Goal: Task Accomplishment & Management: Use online tool/utility

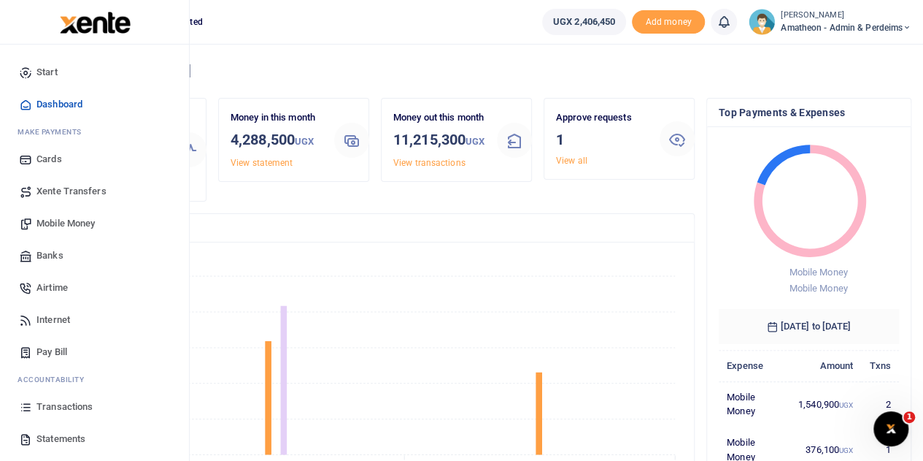
click at [50, 438] on span "Statements" at bounding box center [60, 438] width 49 height 15
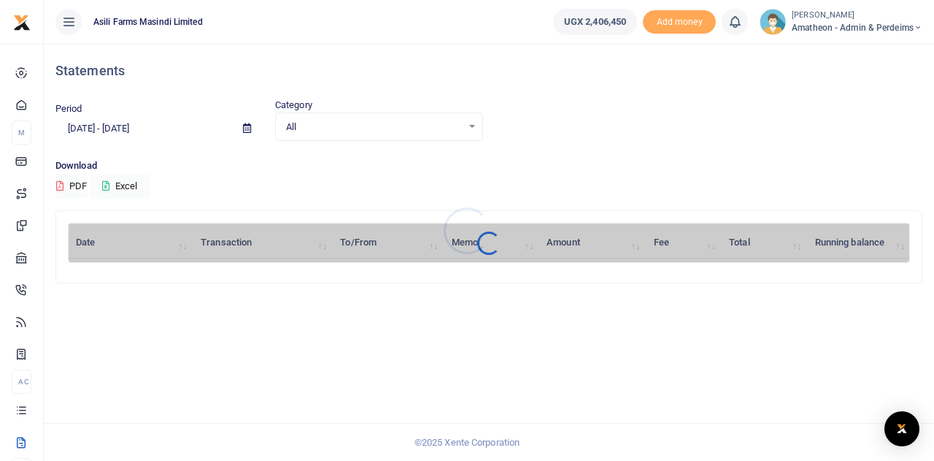
click at [246, 128] on div at bounding box center [467, 230] width 934 height 461
click at [247, 128] on icon at bounding box center [247, 127] width 8 height 9
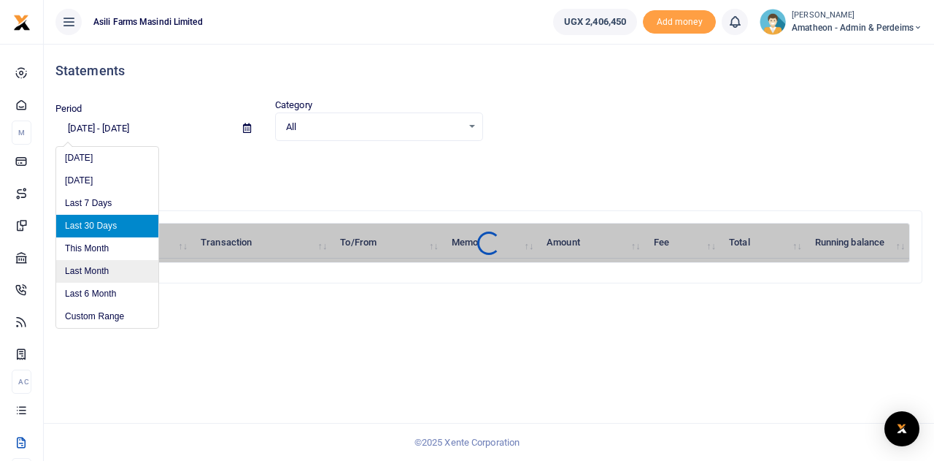
click at [82, 268] on li "Last Month" at bounding box center [107, 271] width 102 height 23
type input "07/01/2025 - 07/31/2025"
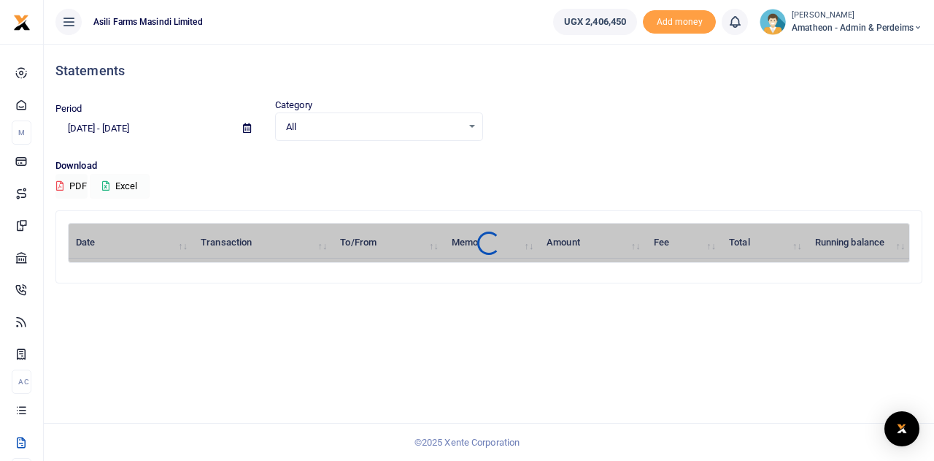
click at [105, 183] on icon at bounding box center [105, 185] width 7 height 9
